Goal: Transaction & Acquisition: Purchase product/service

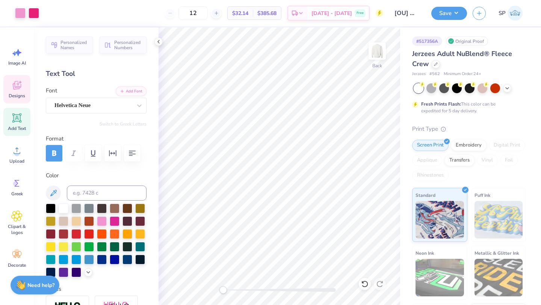
click at [18, 84] on icon at bounding box center [16, 85] width 11 height 11
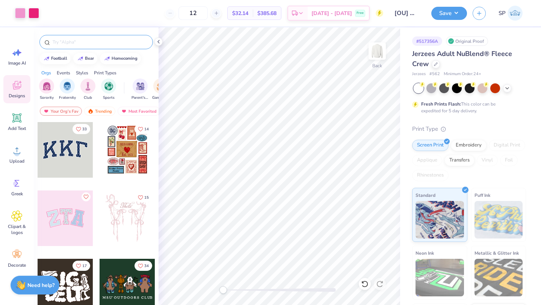
click at [80, 40] on input "text" at bounding box center [100, 42] width 96 height 8
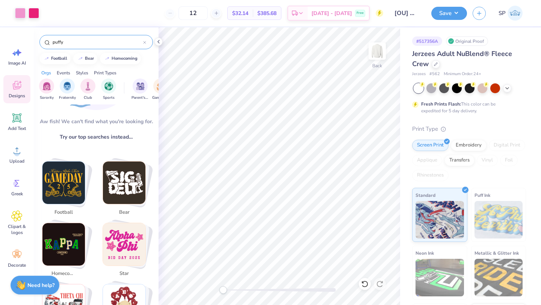
scroll to position [78, 0]
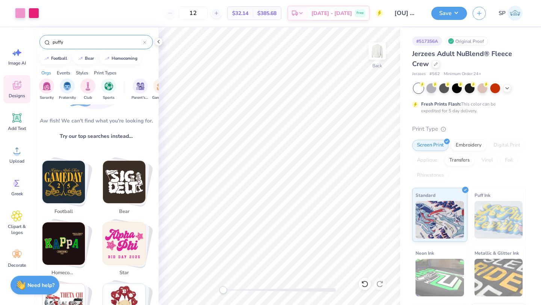
click at [93, 41] on input "puffy" at bounding box center [97, 42] width 91 height 8
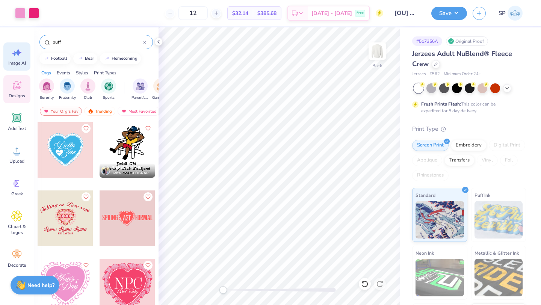
type input "puff"
click at [22, 50] on icon at bounding box center [16, 52] width 11 height 11
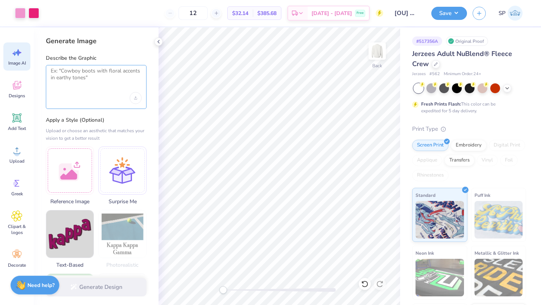
click at [85, 79] on textarea at bounding box center [96, 77] width 91 height 19
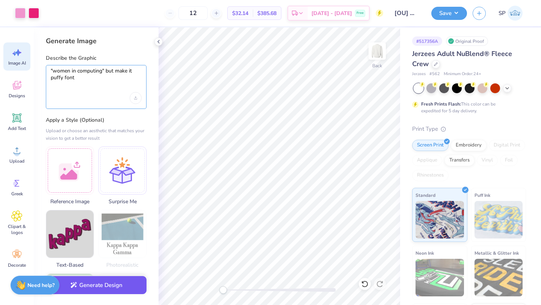
type textarea ""women in computing" but make it puffy font"
click at [102, 288] on button "Generate Design" at bounding box center [96, 285] width 101 height 18
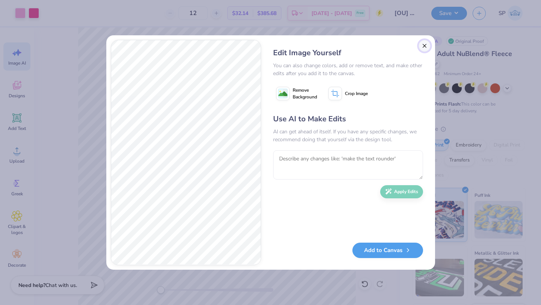
click at [426, 47] on button "Close" at bounding box center [424, 46] width 12 height 12
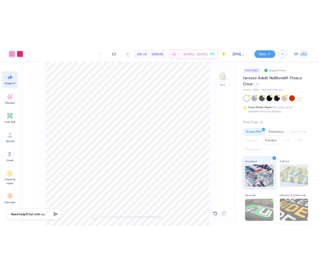
scroll to position [0, 17]
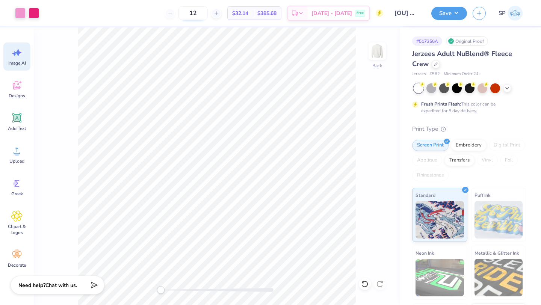
click at [208, 18] on input "12" at bounding box center [192, 13] width 29 height 14
type input "1"
type input "50"
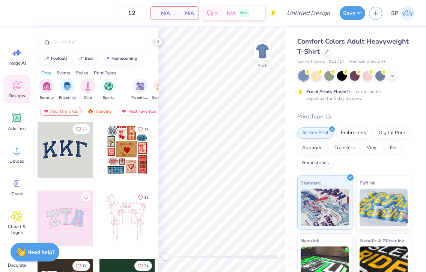
click at [159, 42] on icon at bounding box center [159, 42] width 6 height 6
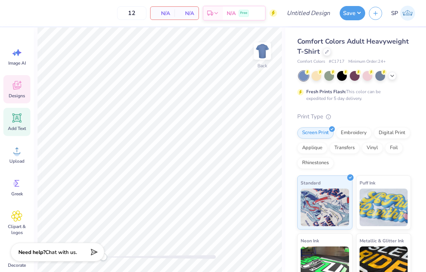
click at [21, 128] on span "Add Text" at bounding box center [17, 128] width 18 height 6
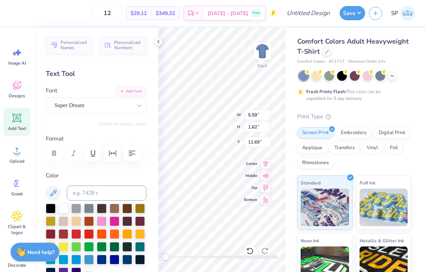
click at [105, 174] on label "Color" at bounding box center [96, 175] width 101 height 9
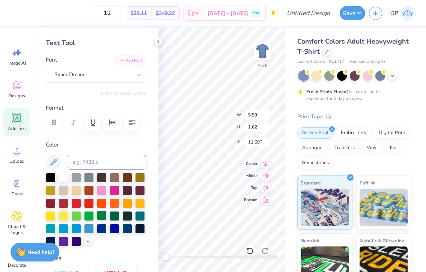
scroll to position [45, 0]
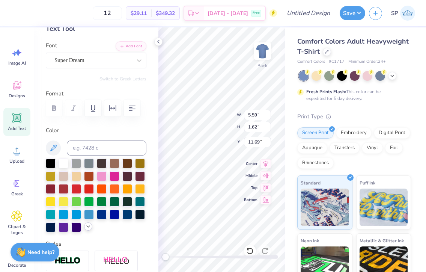
click at [89, 225] on icon at bounding box center [88, 226] width 6 height 6
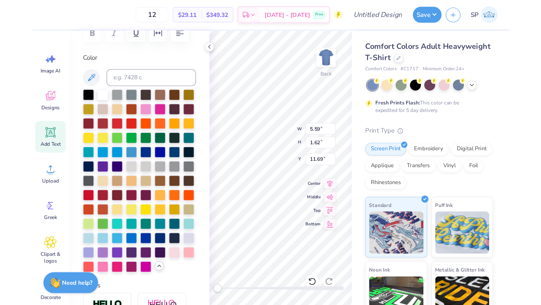
scroll to position [135, 0]
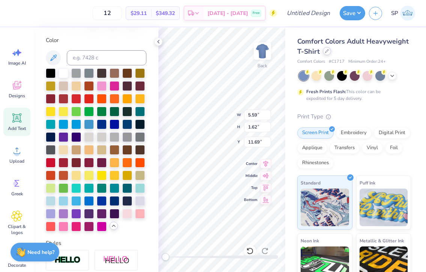
click at [327, 51] on icon at bounding box center [327, 51] width 3 height 3
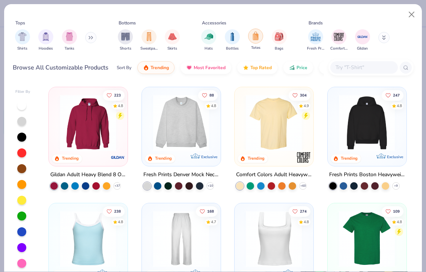
click at [261, 38] on div "filter for Totes" at bounding box center [255, 36] width 15 height 15
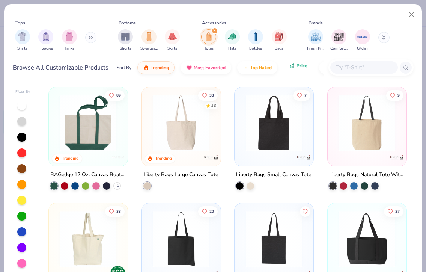
click at [300, 68] on span "Price" at bounding box center [302, 66] width 11 height 6
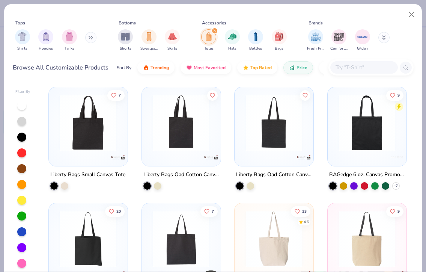
click at [100, 126] on img at bounding box center [87, 123] width 63 height 56
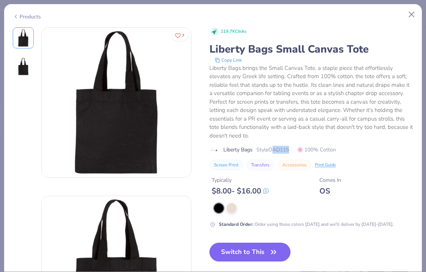
drag, startPoint x: 291, startPoint y: 148, endPoint x: 270, endPoint y: 149, distance: 20.7
click at [270, 149] on span "Style OAD115" at bounding box center [273, 150] width 33 height 8
